Goal: Transaction & Acquisition: Obtain resource

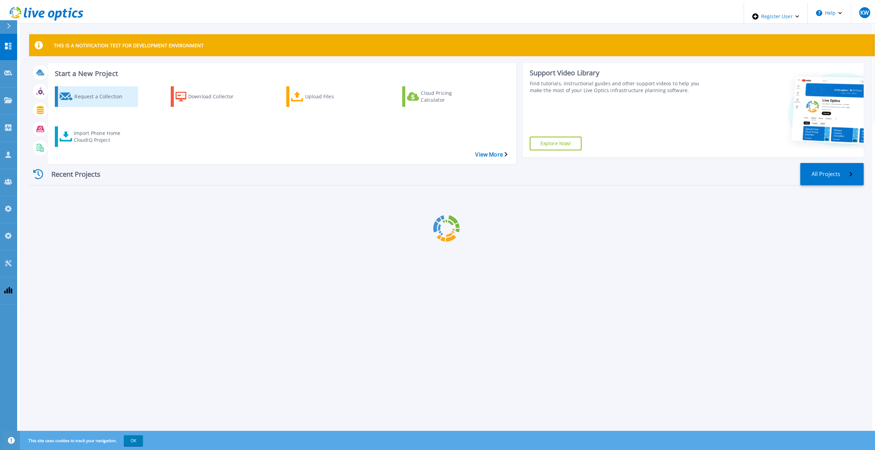
click at [83, 96] on div "Request a Collection" at bounding box center [101, 96] width 55 height 17
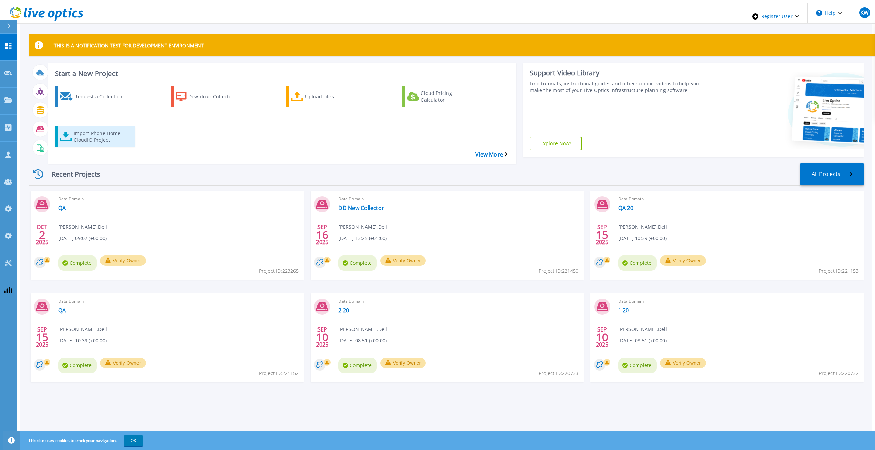
click at [120, 128] on div "Import Phone Home CloudIQ Project" at bounding box center [101, 136] width 55 height 17
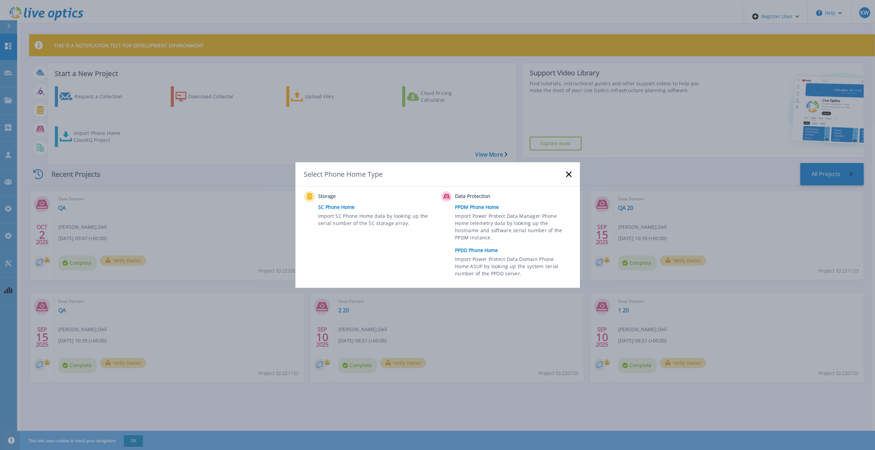
click at [466, 254] on link "PPDD Phone Home" at bounding box center [515, 250] width 120 height 10
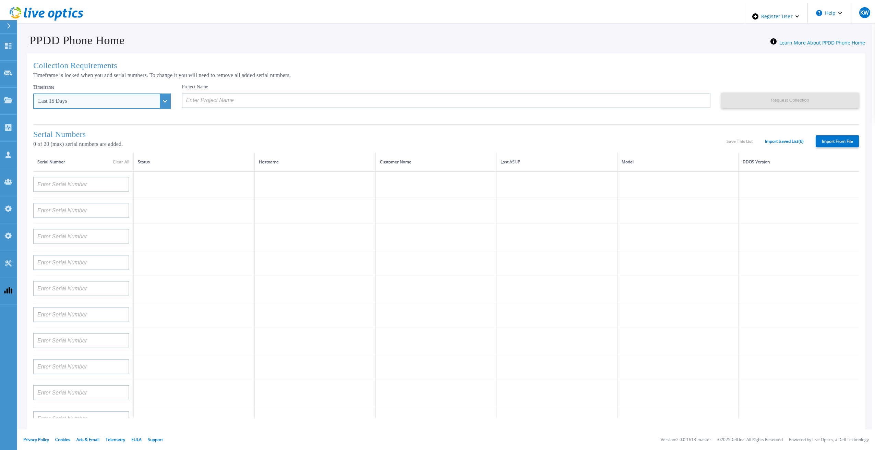
click at [155, 100] on div "Last 15 Days" at bounding box center [101, 101] width 137 height 15
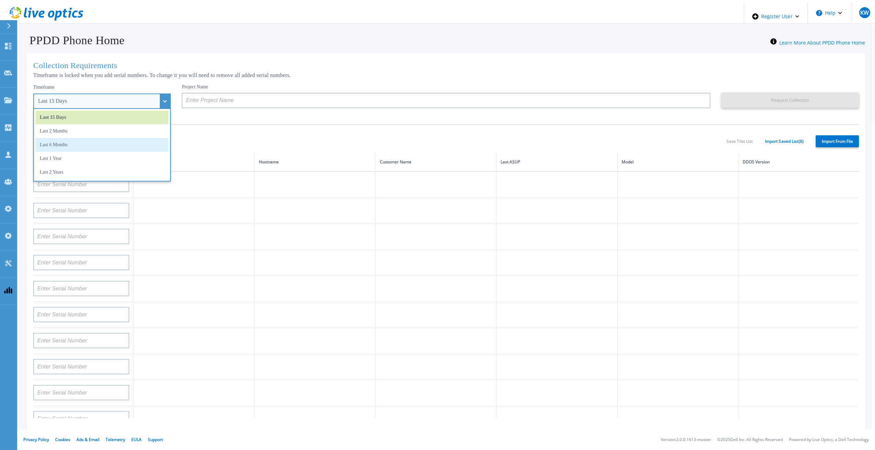
click at [121, 145] on li "Last 6 Months" at bounding box center [102, 145] width 133 height 14
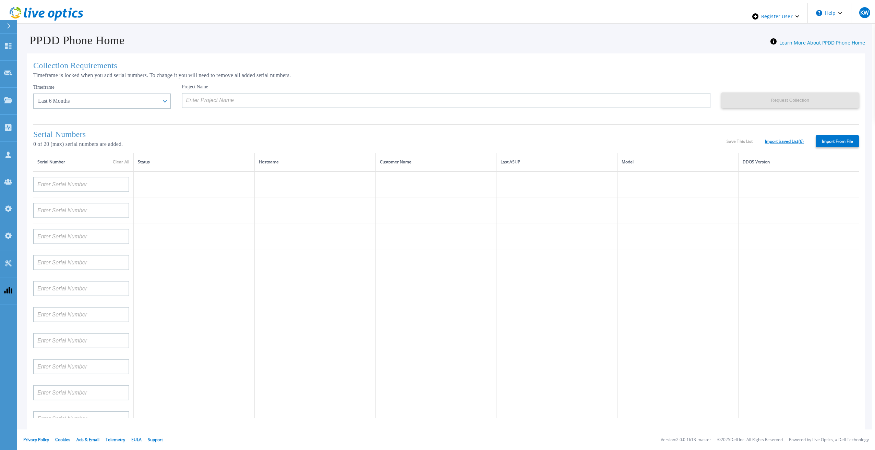
click at [786, 139] on link "Import Saved List ( 6 )" at bounding box center [784, 141] width 39 height 5
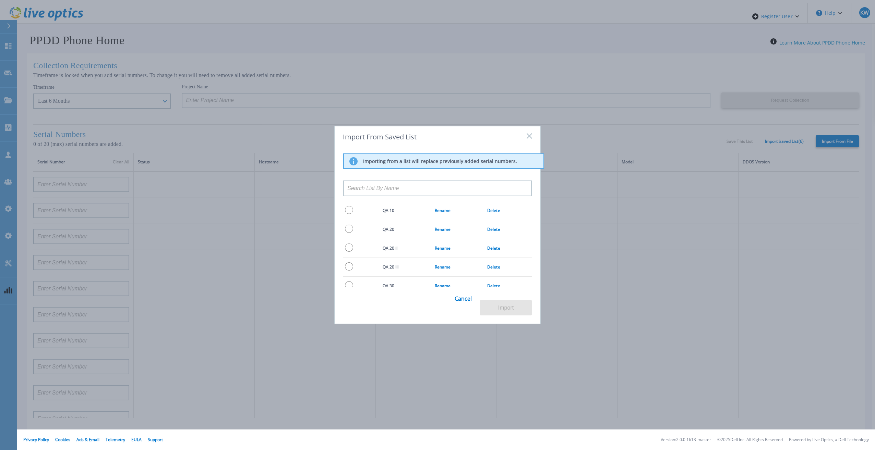
click at [346, 230] on input "radio" at bounding box center [349, 229] width 8 height 8
radio input "true"
click at [495, 309] on button "Import" at bounding box center [506, 307] width 52 height 15
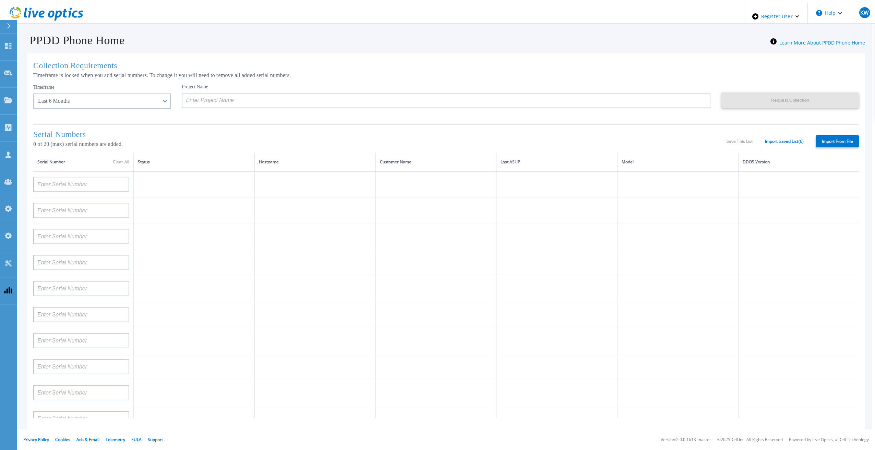
type input "APM00211700095"
type input "APX00232503747"
type input "APM00214914093"
type input "APM00171836329"
type input "APM00212026971"
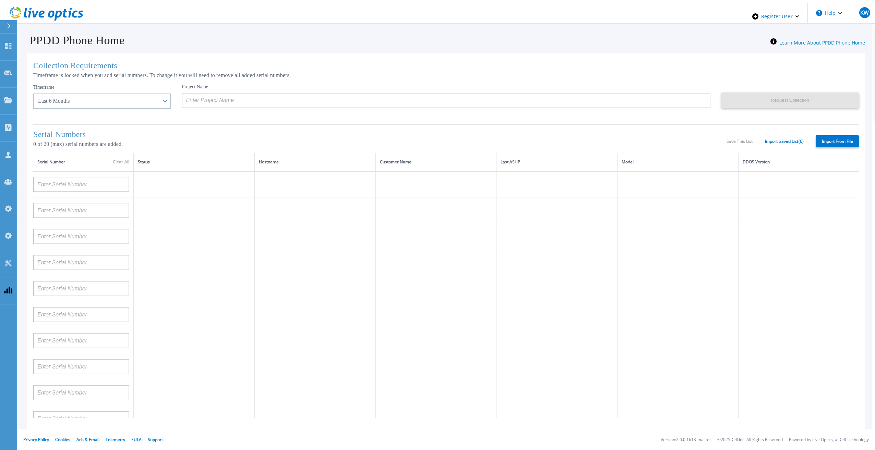
type input "APM00214914094"
type input "APX00234502218"
type input "APM00212018359"
type input "APX00232503745"
type input "APX00232503743"
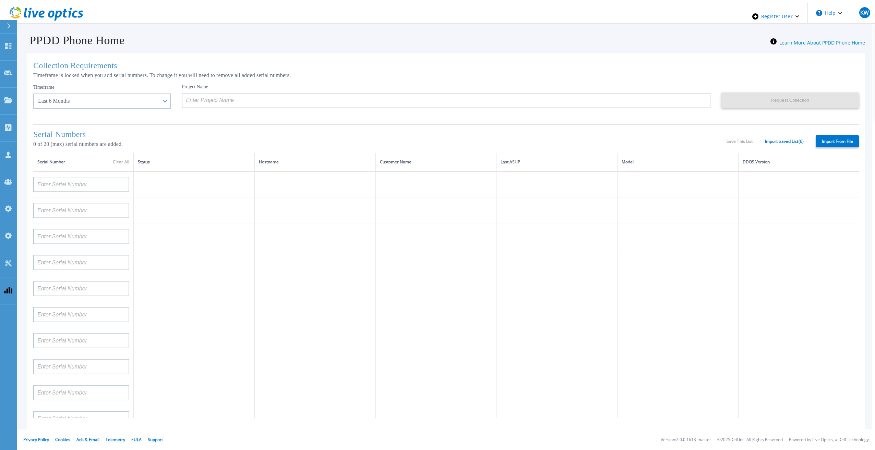
type input "APM00193603655"
type input "APM00212517749"
type input "APX00232503742"
type input "APM00212702822"
type input "APM00212610953"
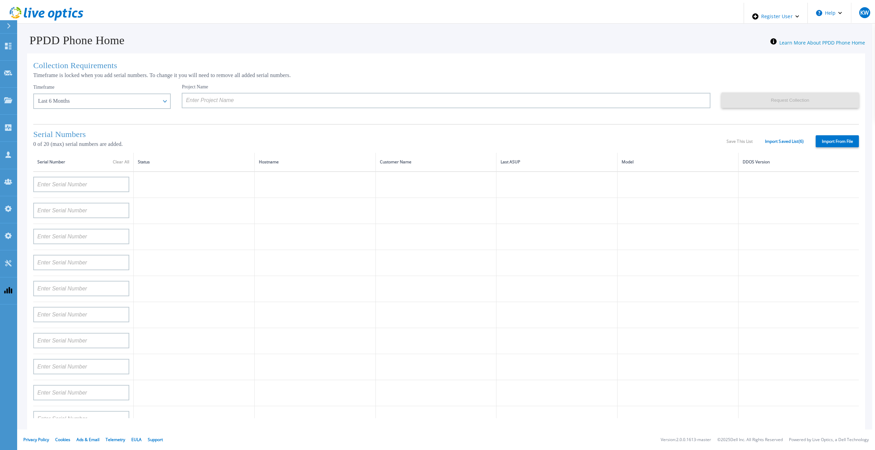
type input "APM00202614668"
type input "APM00212613652"
type input "APX00222101185"
type input "AUDVUX6XJHDJFE"
type input "APM00133543104"
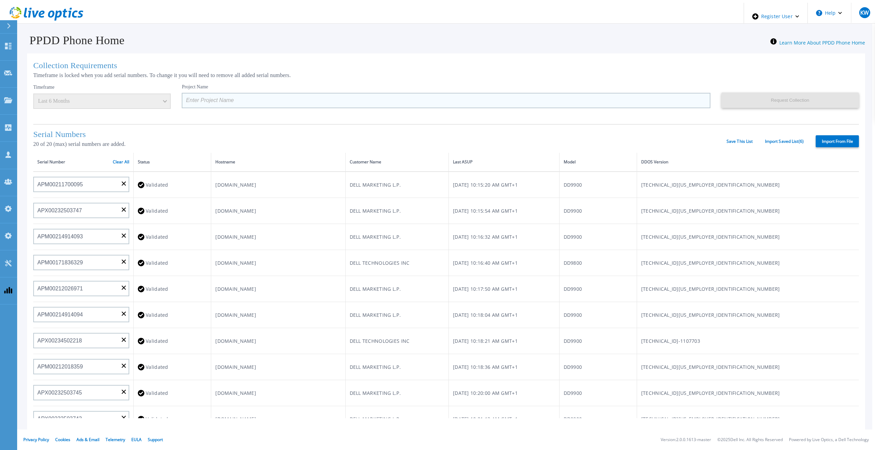
click at [250, 95] on input at bounding box center [446, 100] width 528 height 15
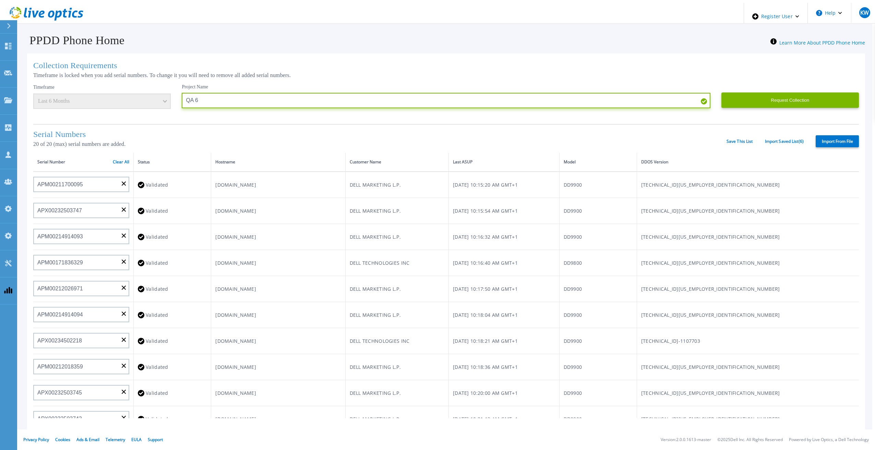
type input "QA 6"
click at [815, 106] on div "Request Collection This might take a few minutes please wait..." at bounding box center [789, 101] width 137 height 35
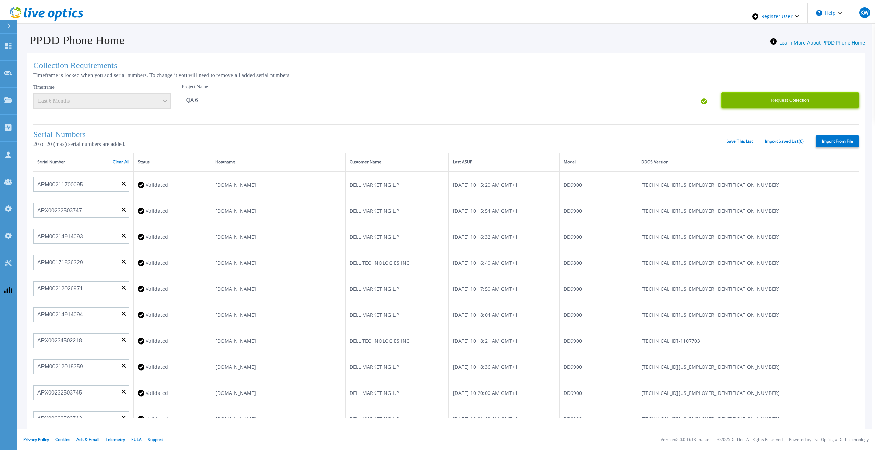
click at [811, 99] on button "Request Collection" at bounding box center [789, 100] width 137 height 15
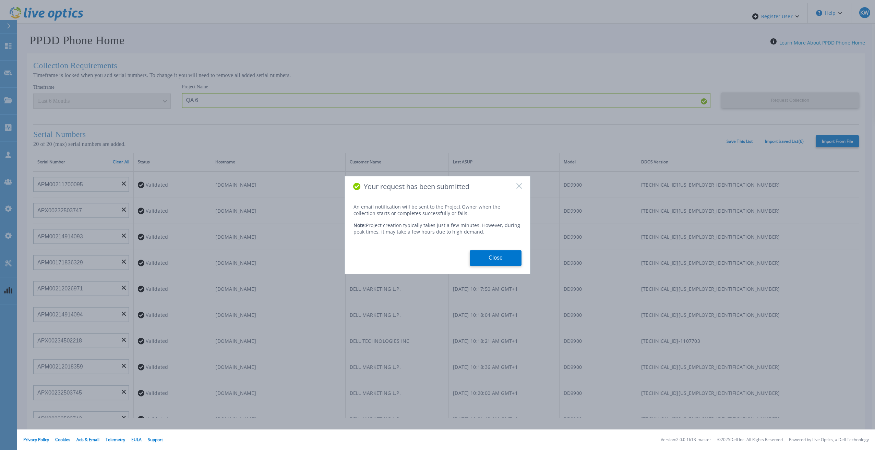
click at [487, 271] on div "Your request has been submitted An email notification will be sent to the Proje…" at bounding box center [437, 225] width 186 height 98
click at [501, 246] on div "An email notification will be sent to the Project Owner when the collection sta…" at bounding box center [437, 235] width 185 height 62
click at [492, 256] on button "Close" at bounding box center [496, 258] width 52 height 15
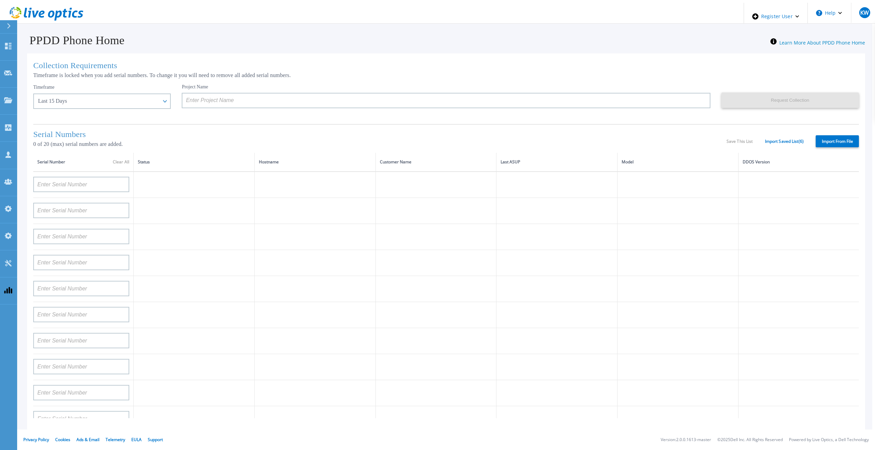
click at [72, 11] on icon at bounding box center [74, 14] width 5 height 7
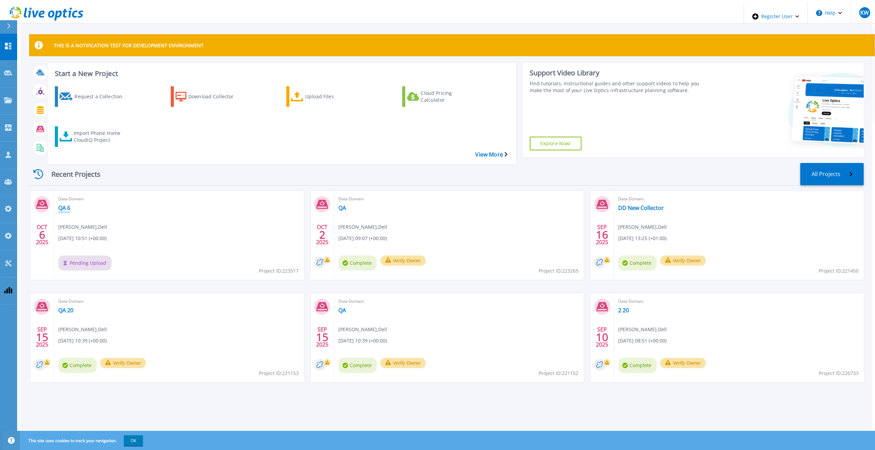
click at [63, 205] on link "QA 6" at bounding box center [64, 208] width 12 height 7
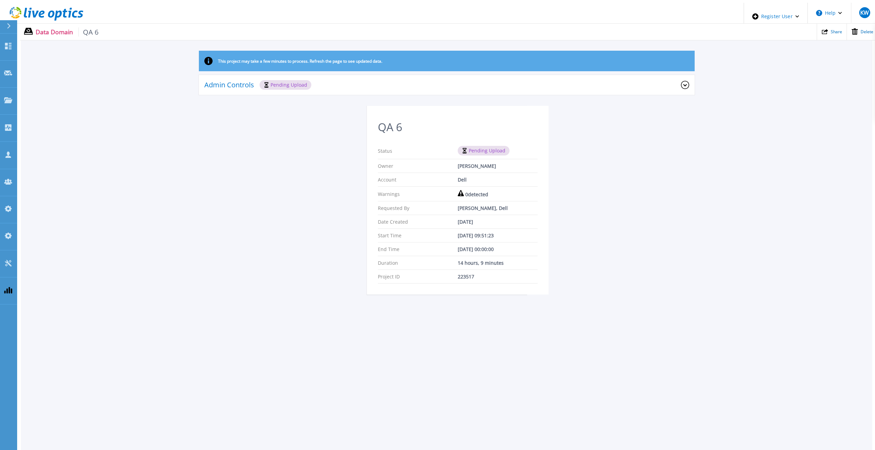
click at [228, 194] on div "This project may take a few minutes to process. Refresh the page to see updated…" at bounding box center [446, 177] width 851 height 252
click at [43, 14] on icon at bounding box center [47, 14] width 74 height 14
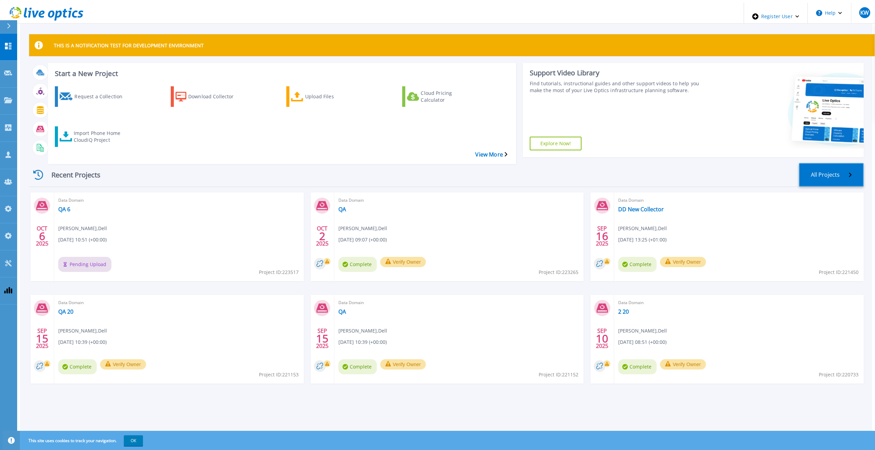
click at [840, 168] on link "All Projects" at bounding box center [831, 175] width 65 height 24
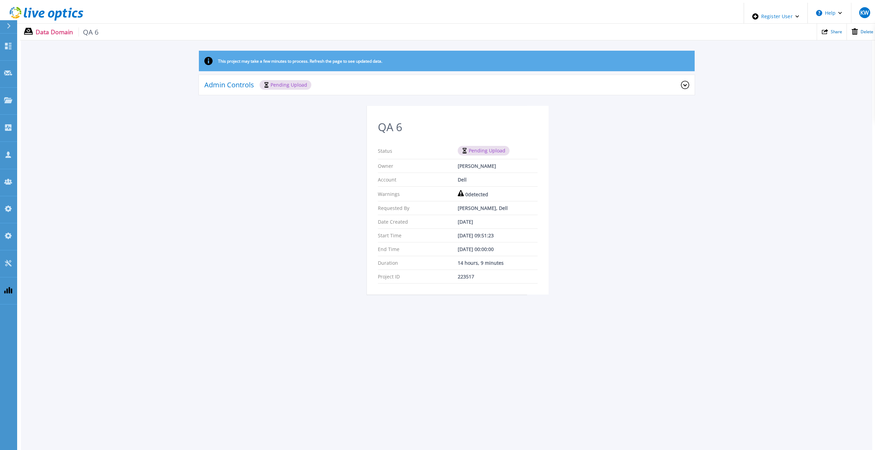
click at [200, 159] on div "This project may take a few minutes to process. Refresh the page to see updated…" at bounding box center [446, 177] width 851 height 252
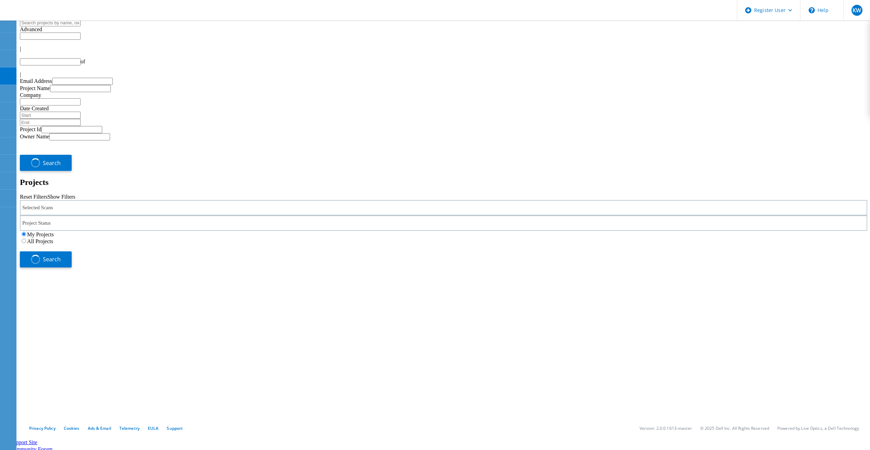
type input "1"
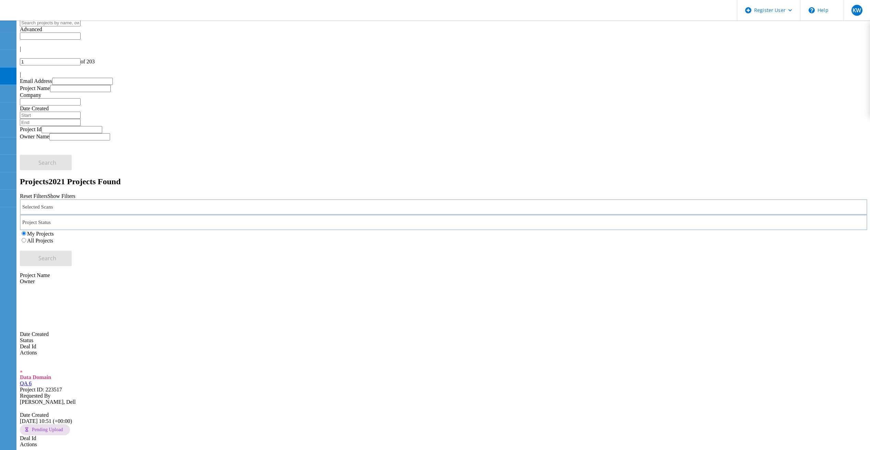
click at [53, 238] on label "All Projects" at bounding box center [40, 241] width 26 height 6
click at [26, 238] on input "All Projects" at bounding box center [24, 240] width 4 height 4
click at [72, 251] on button "Search" at bounding box center [46, 258] width 52 height 15
click at [76, 9] on icon at bounding box center [44, 11] width 74 height 14
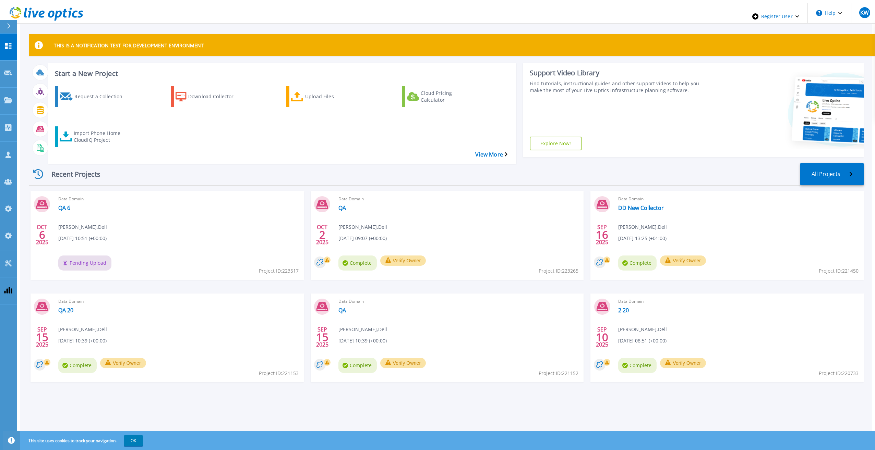
click at [34, 7] on icon at bounding box center [47, 14] width 74 height 14
click at [200, 158] on div "Recent Projects All Projects [DATE] Data Domain QA 6 [PERSON_NAME] , Dell [DATE…" at bounding box center [446, 280] width 834 height 244
click at [735, 404] on div "THIS IS A NOTIFICATION TEST FOR DEVELOPMENT ENVIRONMENT Start a New Project Req…" at bounding box center [446, 228] width 852 height 450
click at [708, 385] on div "Recent Projects All Projects OCT 6 2025 Data Domain QA 6 Kieran Whooley , Dell …" at bounding box center [446, 280] width 834 height 244
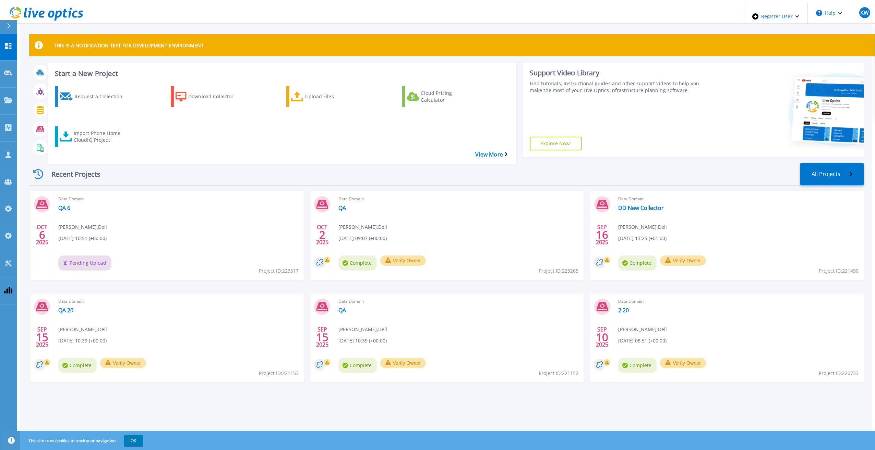
click at [708, 385] on div "Recent Projects All Projects OCT 6 2025 Data Domain QA 6 Kieran Whooley , Dell …" at bounding box center [446, 280] width 834 height 244
click at [709, 398] on div "THIS IS A NOTIFICATION TEST FOR DEVELOPMENT ENVIRONMENT Start a New Project Req…" at bounding box center [446, 228] width 852 height 450
click at [647, 396] on div "THIS IS A NOTIFICATION TEST FOR DEVELOPMENT ENVIRONMENT Start a New Project Req…" at bounding box center [446, 228] width 852 height 450
click at [35, 11] on icon at bounding box center [35, 14] width 7 height 7
click at [59, 191] on div "Data Domain QA 6 Kieran Whooley , Dell 10/06/2025, 10:51 (+00:00) Complete Veri…" at bounding box center [179, 235] width 250 height 89
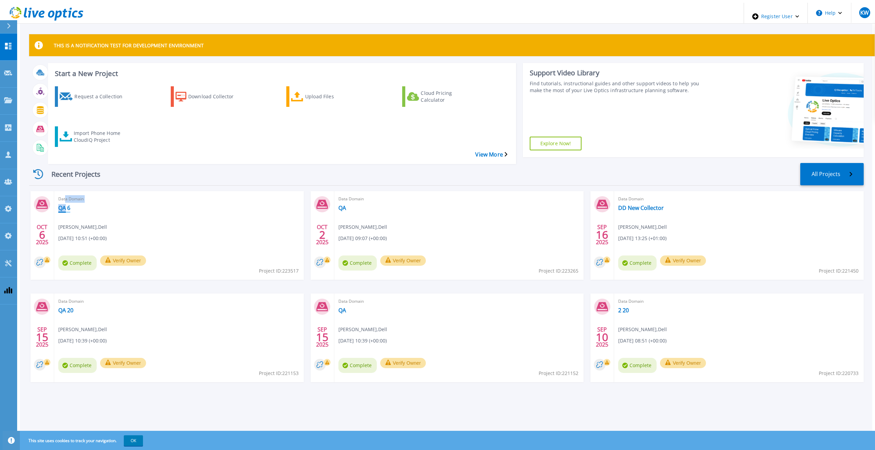
click at [59, 205] on link "QA 6" at bounding box center [64, 208] width 12 height 7
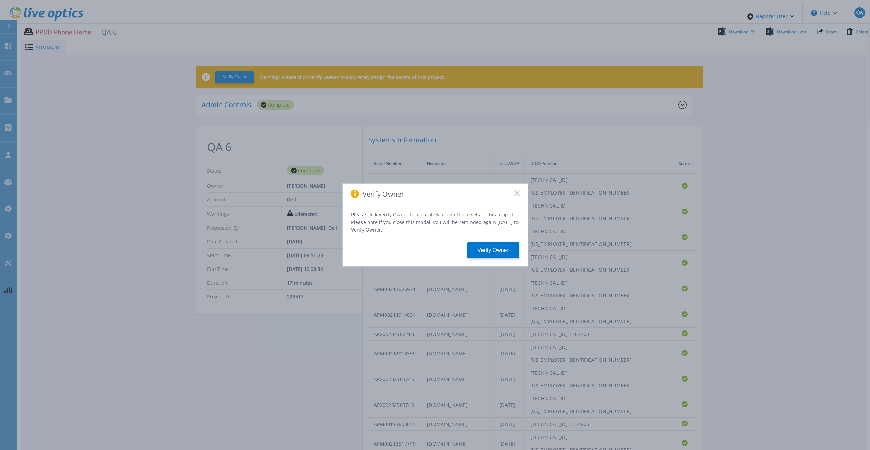
click at [520, 197] on div "Verify Owner" at bounding box center [434, 194] width 185 height 21
click at [517, 196] on icon at bounding box center [516, 193] width 5 height 5
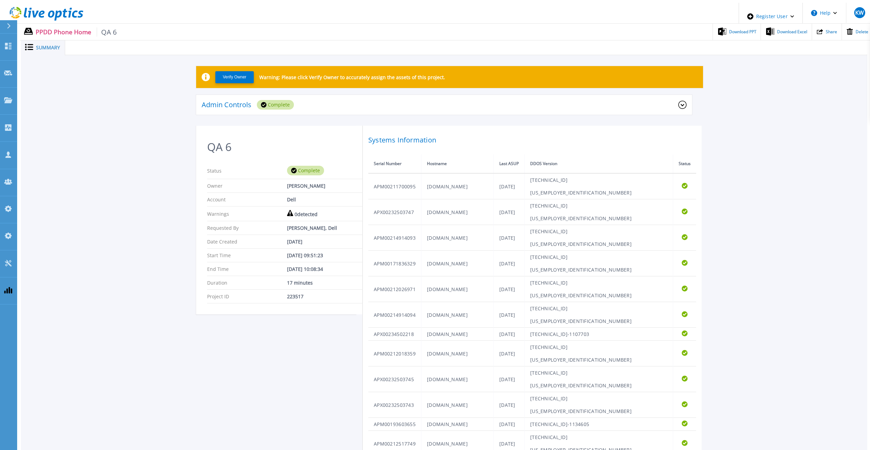
click at [733, 40] on div at bounding box center [466, 47] width 802 height 15
click at [736, 33] on div "Download PPT" at bounding box center [737, 32] width 48 height 17
click at [769, 36] on div "Download Excel" at bounding box center [786, 32] width 50 height 17
click at [691, 27] on ul "Download PPT Download Excel Share Delete" at bounding box center [495, 32] width 756 height 16
click at [743, 24] on div "Download PPT" at bounding box center [737, 32] width 48 height 17
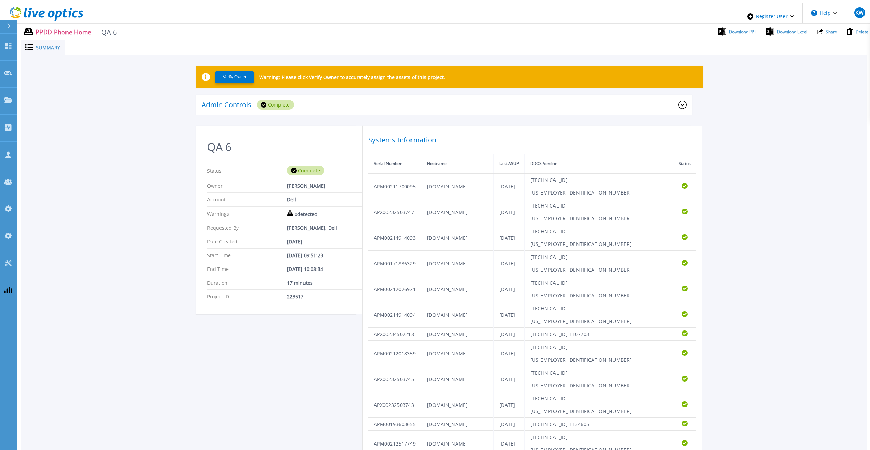
click at [801, 93] on div "Verify Owner Warning: Please click Verify Owner to accurately assign the assets…" at bounding box center [444, 366] width 846 height 623
